Goal: Task Accomplishment & Management: Complete application form

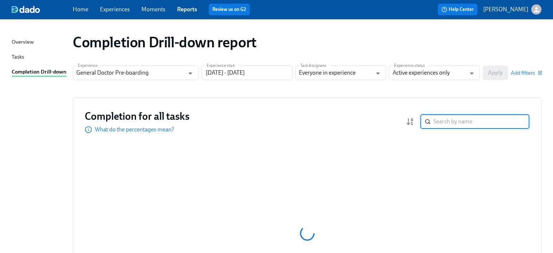
click at [451, 124] on input "search" at bounding box center [481, 121] width 96 height 15
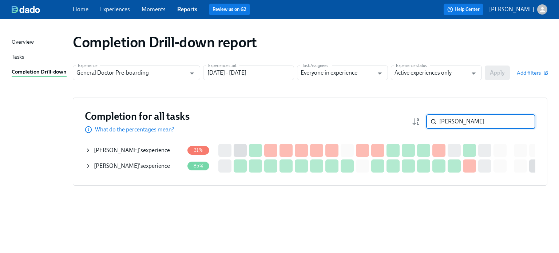
type input "[PERSON_NAME]"
click at [139, 149] on span "[PERSON_NAME]" at bounding box center [116, 150] width 45 height 7
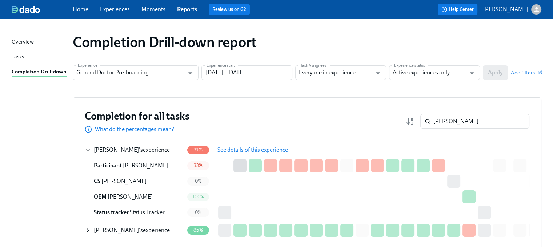
click at [258, 149] on span "See details of this experience" at bounding box center [252, 150] width 71 height 7
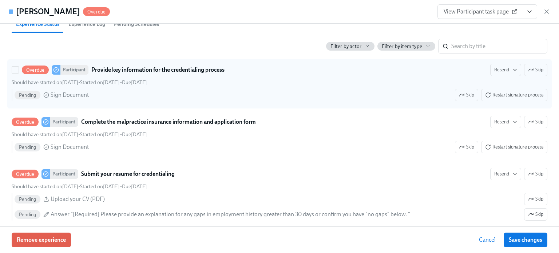
scroll to position [269, 0]
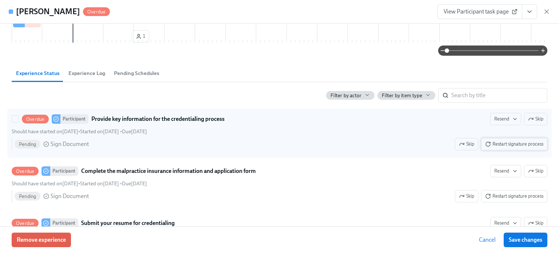
click at [503, 148] on span "Restart signature process" at bounding box center [514, 143] width 58 height 7
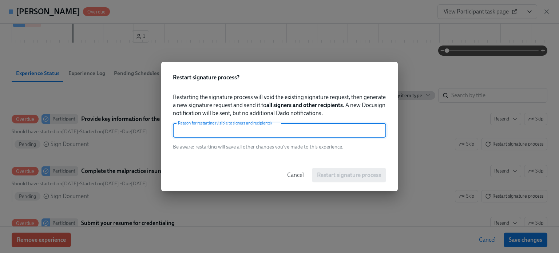
click at [317, 133] on input "text" at bounding box center [279, 130] width 213 height 15
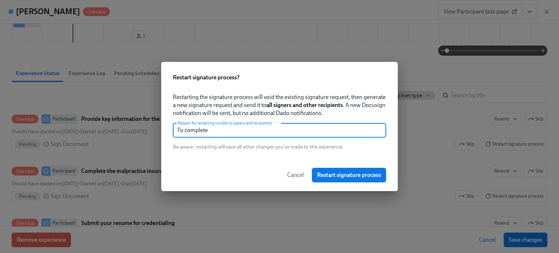
click at [201, 133] on input "To complete" at bounding box center [279, 130] width 213 height 15
type input "To complete"
click at [359, 174] on span "Restart signature process" at bounding box center [349, 174] width 64 height 7
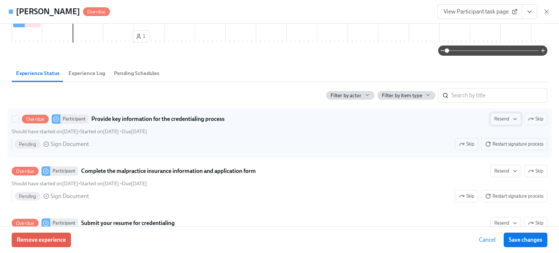
click at [497, 123] on span "Resend" at bounding box center [505, 118] width 23 height 7
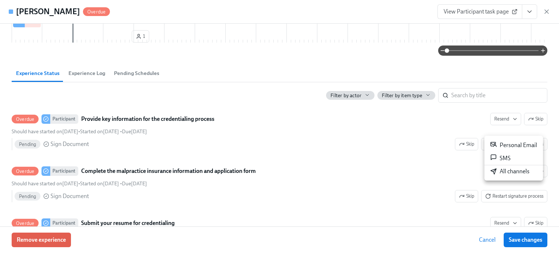
click at [501, 171] on div "All channels" at bounding box center [509, 171] width 39 height 8
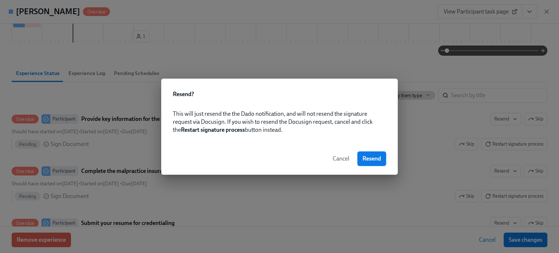
click at [378, 156] on span "Resend" at bounding box center [371, 158] width 19 height 7
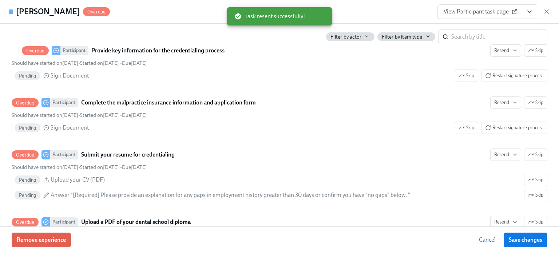
scroll to position [337, 0]
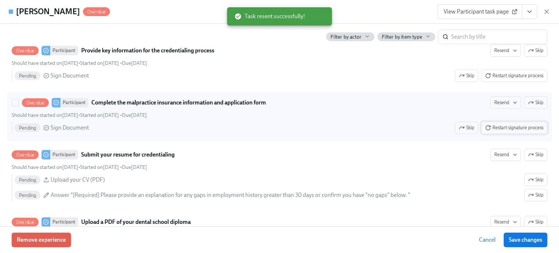
click at [506, 131] on span "Restart signature process" at bounding box center [514, 127] width 58 height 7
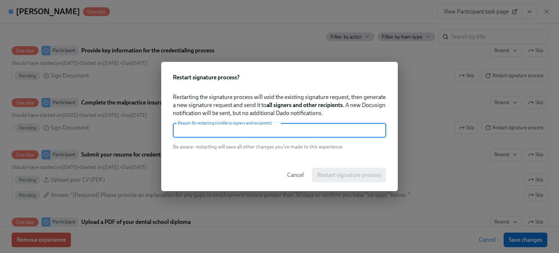
click at [255, 131] on input "text" at bounding box center [279, 130] width 213 height 15
paste input "To complete"
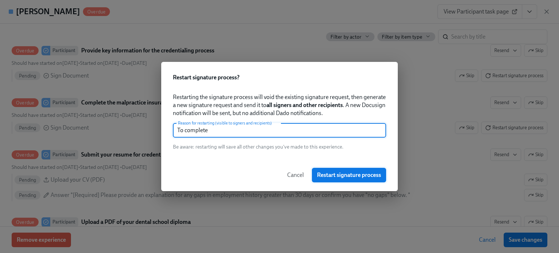
type input "To complete"
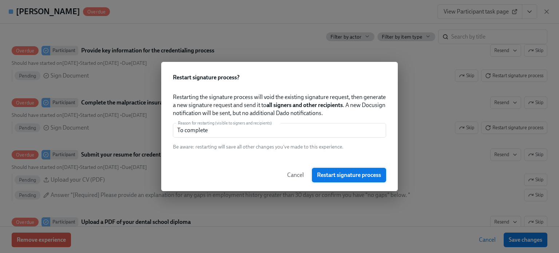
click at [349, 174] on span "Restart signature process" at bounding box center [349, 174] width 64 height 7
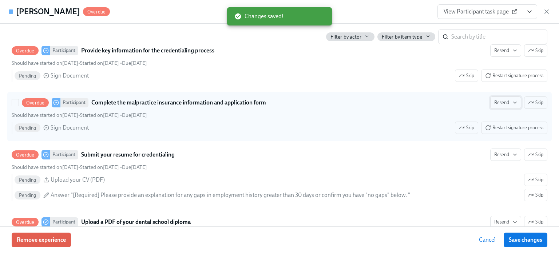
click at [505, 106] on span "Resend" at bounding box center [505, 102] width 23 height 7
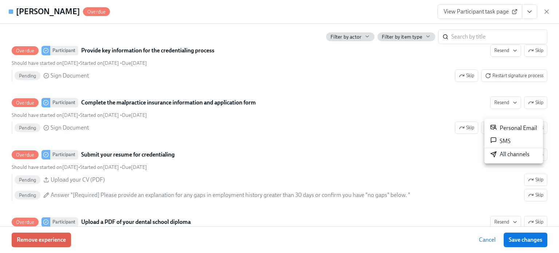
click at [505, 155] on div "All channels" at bounding box center [509, 154] width 39 height 8
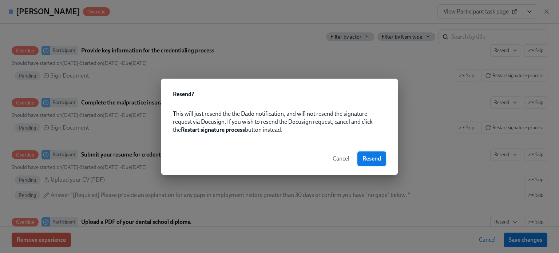
click at [378, 157] on span "Resend" at bounding box center [371, 158] width 19 height 7
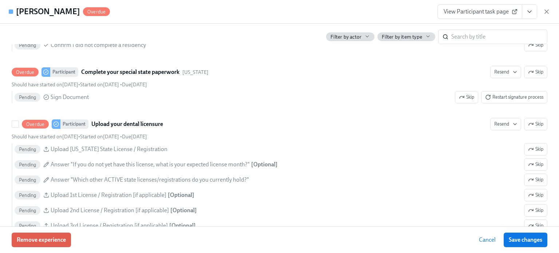
scroll to position [607, 0]
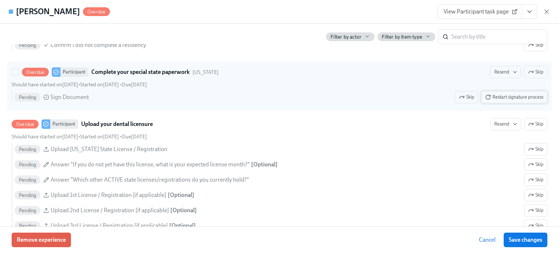
click at [500, 101] on span "Restart signature process" at bounding box center [514, 96] width 58 height 7
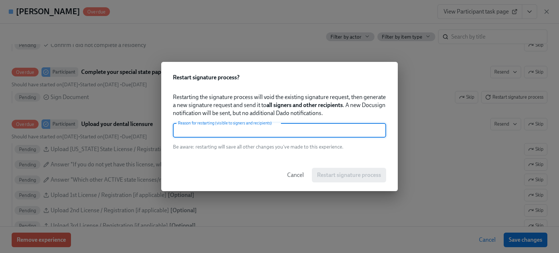
click at [277, 129] on input "text" at bounding box center [279, 130] width 213 height 15
paste input "To complete"
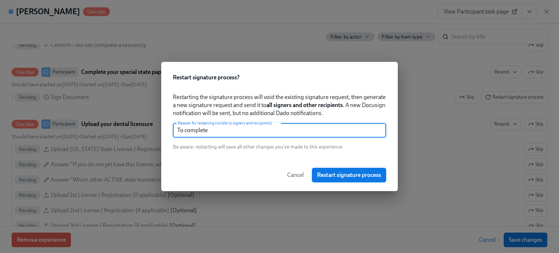
type input "To complete"
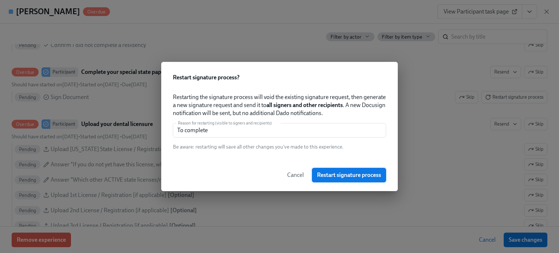
click at [349, 182] on button "Restart signature process" at bounding box center [349, 175] width 74 height 15
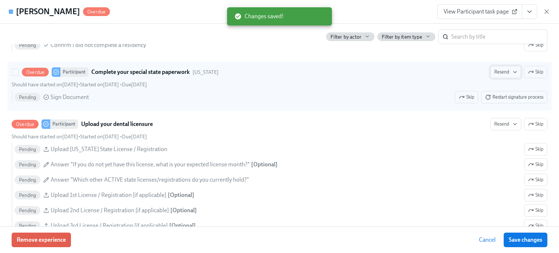
click at [503, 76] on span "Resend" at bounding box center [505, 71] width 23 height 7
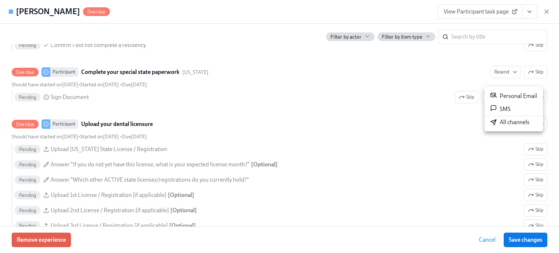
click at [503, 119] on div "All channels" at bounding box center [509, 122] width 39 height 8
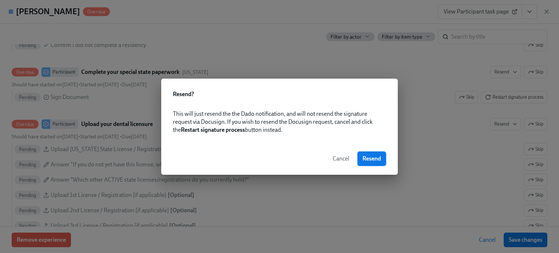
click at [377, 155] on span "Resend" at bounding box center [371, 158] width 19 height 7
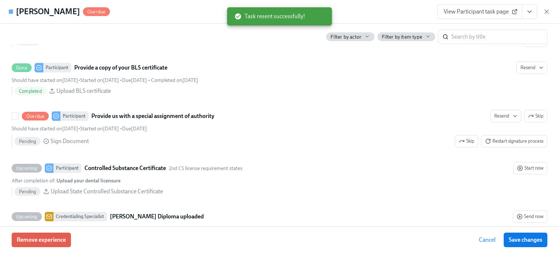
scroll to position [969, 0]
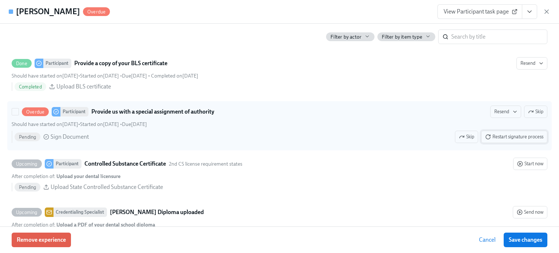
click at [493, 140] on span "Restart signature process" at bounding box center [514, 136] width 58 height 7
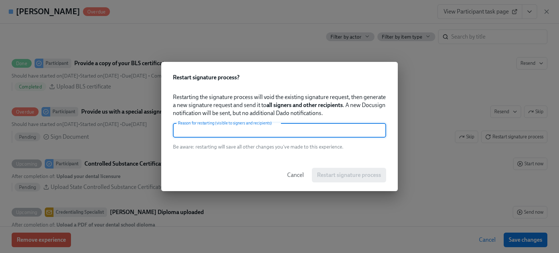
click at [226, 132] on input "text" at bounding box center [279, 130] width 213 height 15
paste input "To complete"
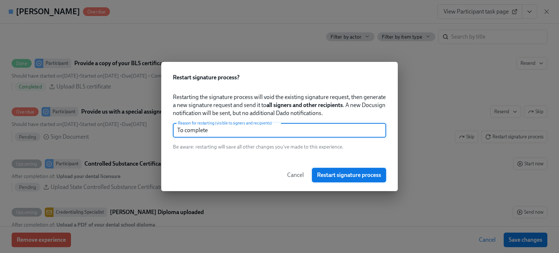
type input "To complete"
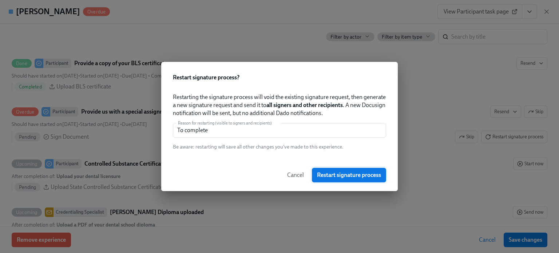
click at [335, 177] on span "Restart signature process" at bounding box center [349, 174] width 64 height 7
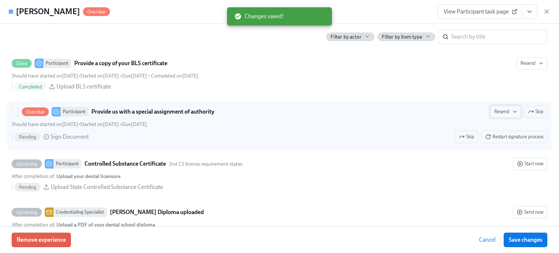
click at [502, 115] on span "Resend" at bounding box center [505, 111] width 23 height 7
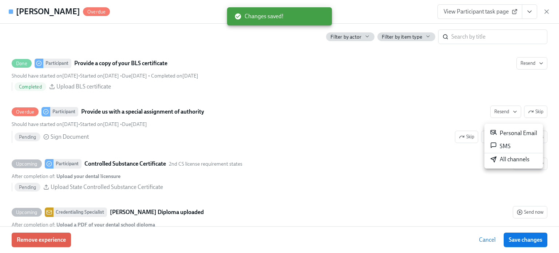
click at [512, 161] on div "All channels" at bounding box center [509, 159] width 39 height 8
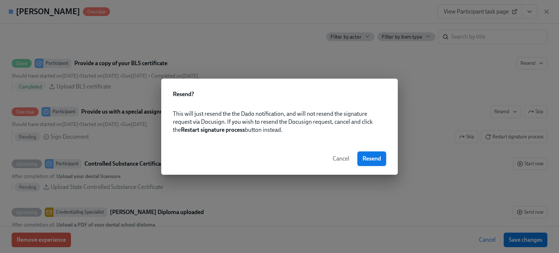
click at [375, 161] on span "Resend" at bounding box center [371, 158] width 19 height 7
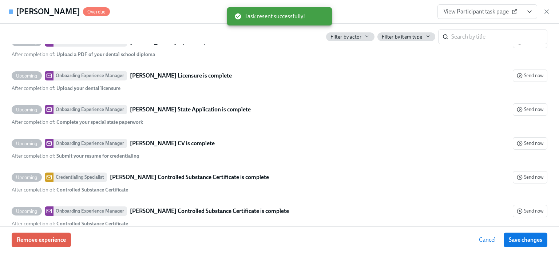
scroll to position [1241, 0]
